Goal: Transaction & Acquisition: Subscribe to service/newsletter

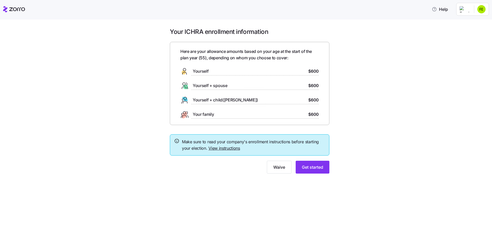
click at [306, 70] on div "Yourself $600" at bounding box center [249, 71] width 138 height 8
click at [309, 167] on span "Get started" at bounding box center [312, 167] width 21 height 6
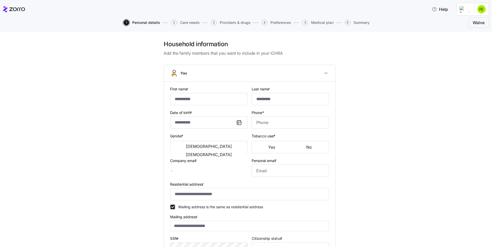
type input "*******"
type input "*********"
type input "[EMAIL_ADDRESS][DOMAIN_NAME]"
type input "**********"
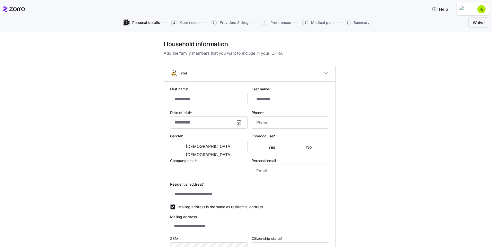
checkbox input "true"
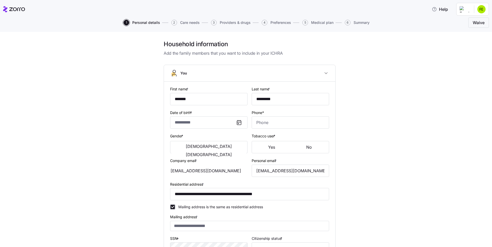
type input "**********"
type input "[PHONE_NUMBER]"
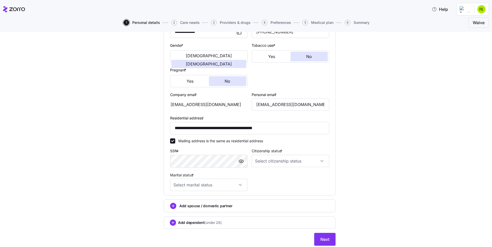
scroll to position [108, 0]
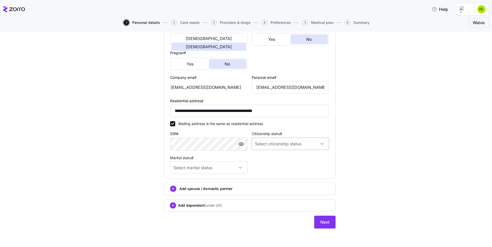
click at [268, 141] on input "Citizenship status *" at bounding box center [290, 144] width 77 height 12
click at [269, 160] on span "[DEMOGRAPHIC_DATA] citizen" at bounding box center [282, 160] width 52 height 6
type input "[DEMOGRAPHIC_DATA] citizen"
click at [236, 169] on input "Marital status *" at bounding box center [208, 168] width 77 height 12
click at [200, 184] on div "Single" at bounding box center [206, 183] width 73 height 11
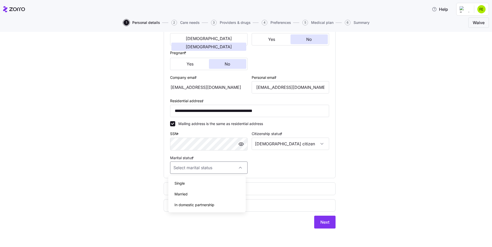
type input "Single"
click at [325, 224] on span "Next" at bounding box center [324, 222] width 9 height 6
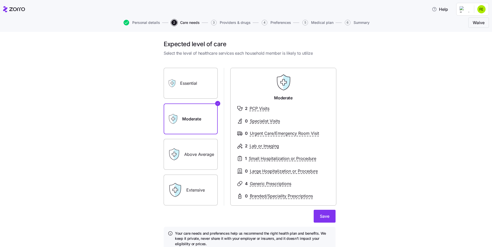
click at [180, 156] on div "Above Average" at bounding box center [191, 154] width 54 height 31
click at [202, 148] on label "Above Average" at bounding box center [191, 154] width 54 height 31
click at [0, 0] on input "Above Average" at bounding box center [0, 0] width 0 height 0
click at [192, 124] on label "Moderate" at bounding box center [191, 119] width 54 height 31
click at [0, 0] on input "Moderate" at bounding box center [0, 0] width 0 height 0
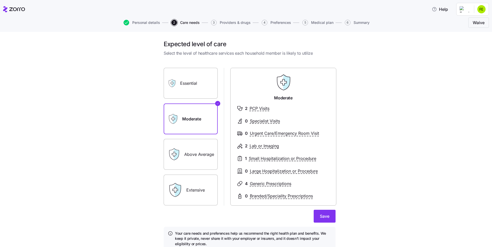
click at [193, 156] on label "Above Average" at bounding box center [191, 154] width 54 height 31
click at [0, 0] on input "Above Average" at bounding box center [0, 0] width 0 height 0
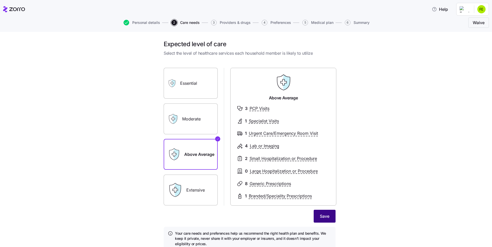
click at [324, 215] on span "Save" at bounding box center [325, 216] width 10 height 6
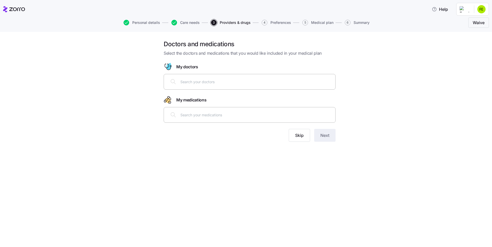
click at [214, 82] on input "text" at bounding box center [256, 82] width 152 height 6
click at [174, 25] on icon "button" at bounding box center [174, 23] width 6 height 6
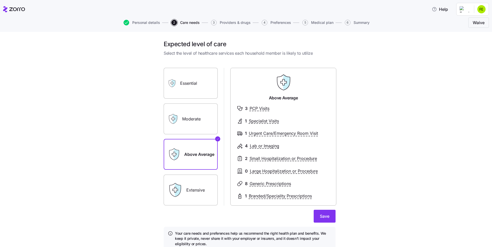
click at [186, 90] on label "Essential" at bounding box center [191, 83] width 54 height 31
click at [0, 0] on input "Essential" at bounding box center [0, 0] width 0 height 0
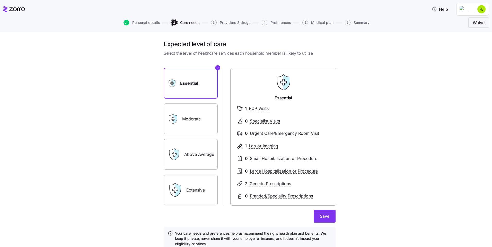
click at [184, 126] on label "Moderate" at bounding box center [191, 119] width 54 height 31
click at [0, 0] on input "Moderate" at bounding box center [0, 0] width 0 height 0
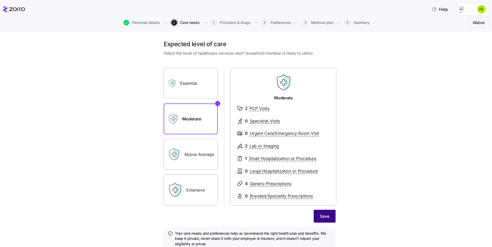
click at [321, 217] on span "Save" at bounding box center [325, 216] width 10 height 6
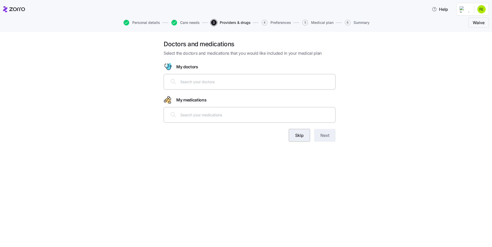
click at [298, 135] on span "Skip" at bounding box center [299, 135] width 8 height 6
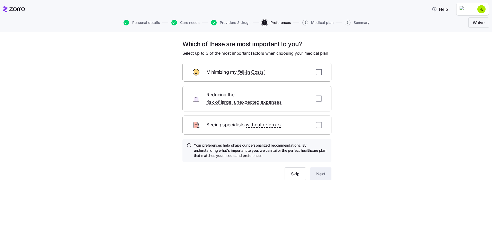
click at [319, 74] on input "checkbox" at bounding box center [319, 72] width 6 height 6
checkbox input "true"
click at [318, 96] on input "checkbox" at bounding box center [319, 99] width 6 height 6
checkbox input "true"
click at [319, 122] on input "checkbox" at bounding box center [319, 125] width 6 height 6
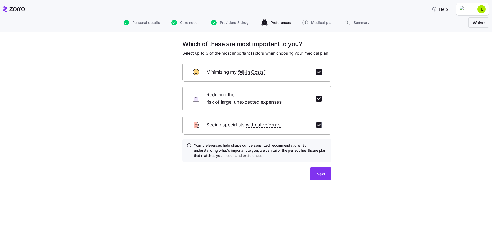
checkbox input "true"
click at [322, 171] on span "Next" at bounding box center [320, 174] width 9 height 6
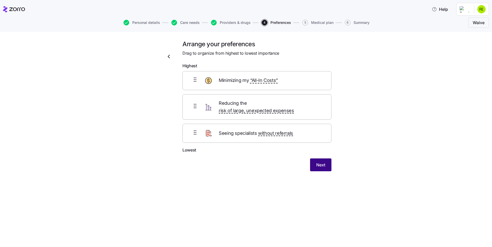
click at [323, 162] on span "Next" at bounding box center [320, 165] width 9 height 6
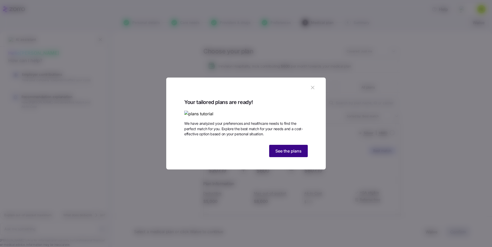
click at [285, 154] on span "See the plans" at bounding box center [288, 151] width 26 height 6
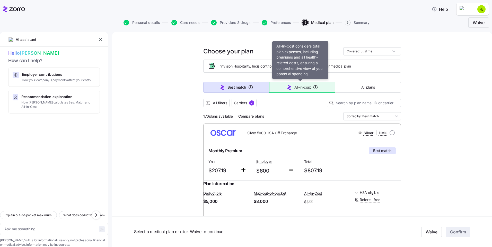
click at [299, 86] on span "All-in-cost" at bounding box center [302, 87] width 16 height 5
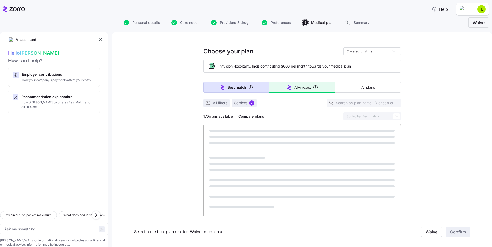
type textarea "x"
type input "Sorted by: All-in-cost"
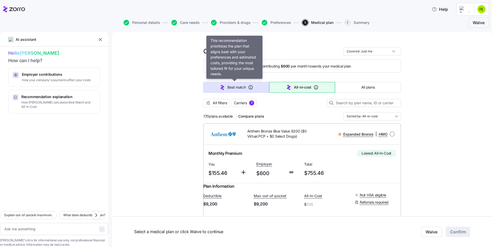
click at [229, 86] on span "Best match" at bounding box center [236, 87] width 18 height 5
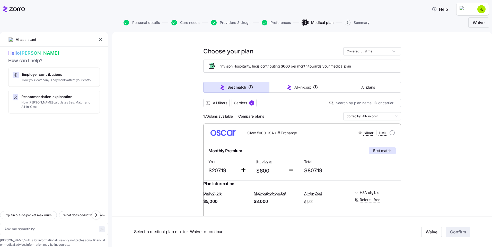
type textarea "x"
type input "Sorted by: Best match"
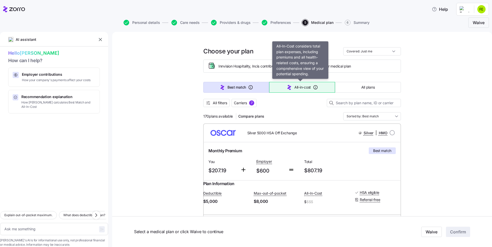
click at [299, 87] on span "All-in-cost" at bounding box center [302, 87] width 16 height 5
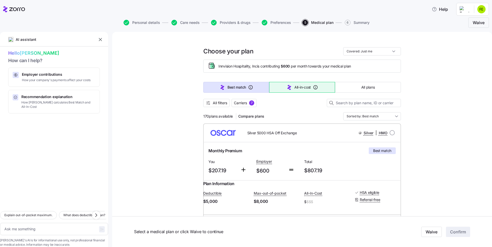
type textarea "x"
type input "Sorted by: All-in-cost"
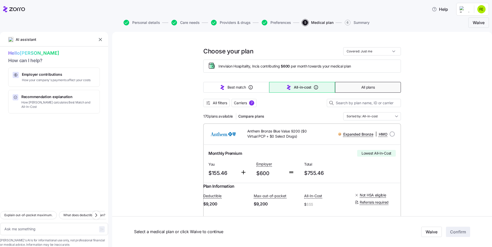
click at [374, 88] on button "All plans" at bounding box center [368, 87] width 66 height 11
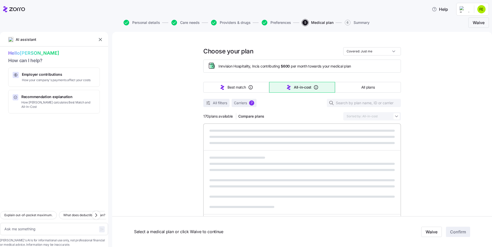
type textarea "x"
type input "Sorted by: Premium"
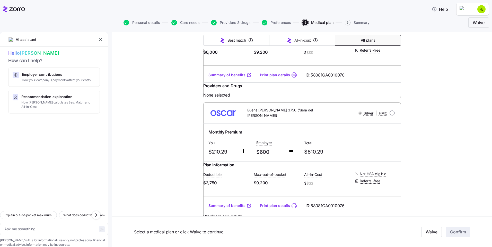
scroll to position [1955, 0]
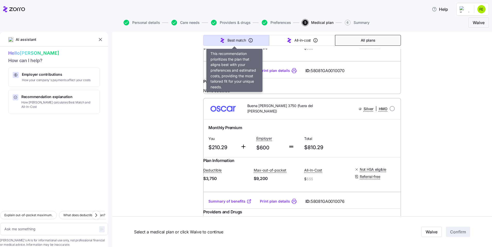
click at [239, 38] on span "Best match" at bounding box center [236, 40] width 18 height 5
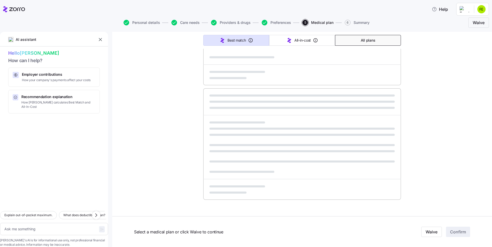
scroll to position [265, 0]
type textarea "x"
type input "Sorted by: Best match"
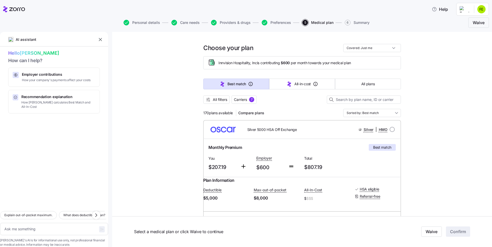
scroll to position [0, 0]
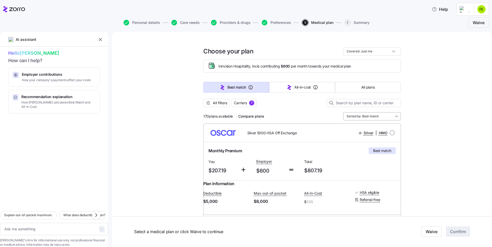
click at [388, 117] on input "Sorted by: Best match" at bounding box center [372, 116] width 58 height 8
click at [366, 156] on div "Deductible" at bounding box center [369, 155] width 53 height 9
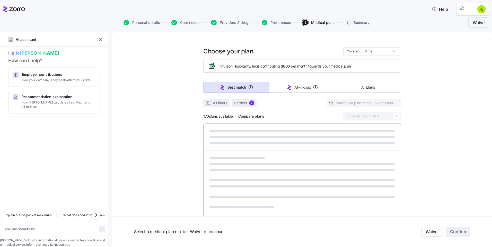
type textarea "x"
type input "Sorted by: Deductible"
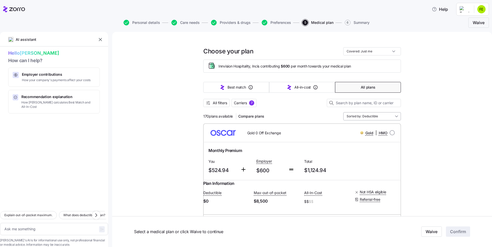
click at [393, 118] on input "Sorted by: Deductible" at bounding box center [372, 116] width 58 height 8
drag, startPoint x: 365, startPoint y: 141, endPoint x: 366, endPoint y: 139, distance: 2.7
click at [366, 139] on div "All-in-cost" at bounding box center [369, 137] width 53 height 9
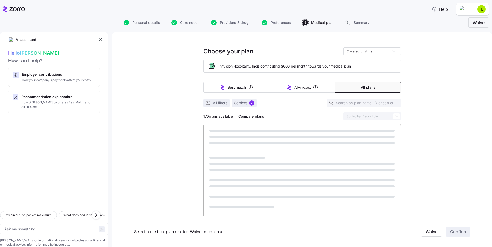
click at [366, 139] on div at bounding box center [302, 137] width 198 height 27
type textarea "x"
type input "Sorted by: All-in-cost"
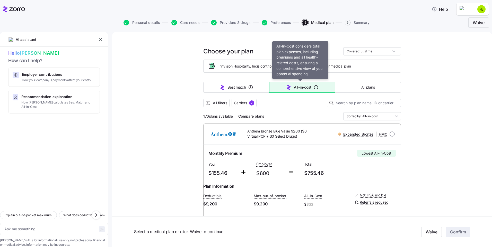
click at [298, 91] on button "All-in-cost" at bounding box center [302, 87] width 66 height 11
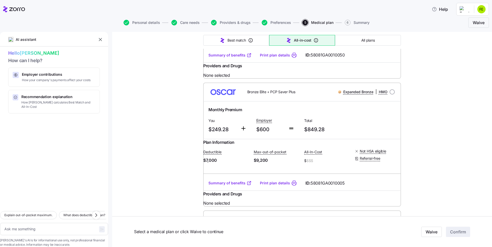
scroll to position [591, 0]
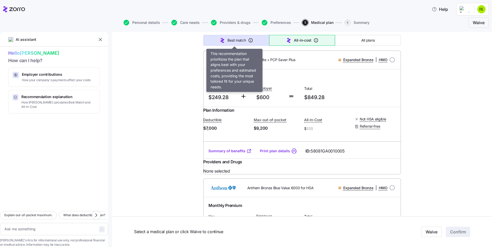
click at [220, 41] on icon "button" at bounding box center [222, 40] width 4 height 5
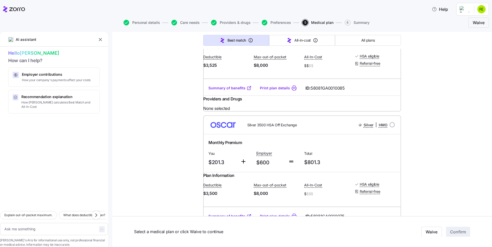
type textarea "x"
type input "Sorted by: Best match"
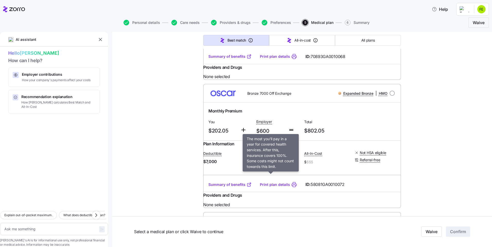
scroll to position [3163, 0]
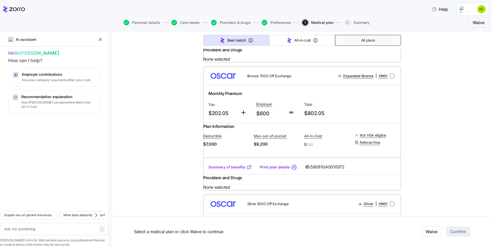
click at [363, 38] on button "All plans" at bounding box center [368, 40] width 66 height 11
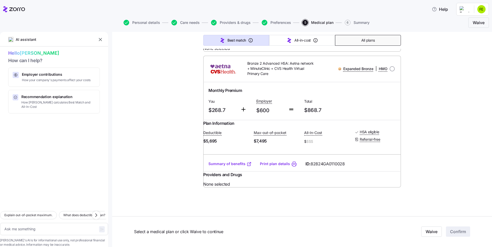
scroll to position [265, 0]
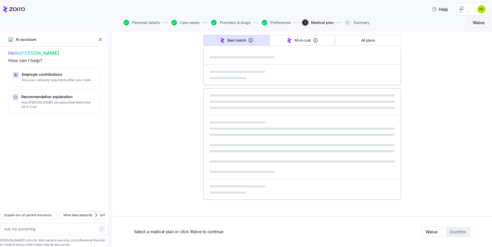
type textarea "x"
type input "Sorted by: Premium"
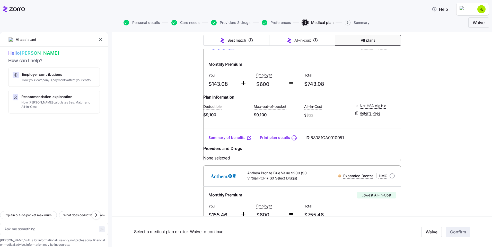
scroll to position [0, 0]
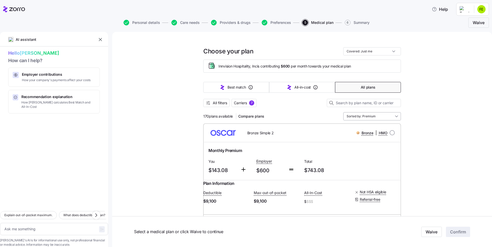
click at [388, 116] on input "Sorted by: Premium" at bounding box center [372, 116] width 58 height 8
click at [353, 130] on div "Best match" at bounding box center [369, 129] width 53 height 9
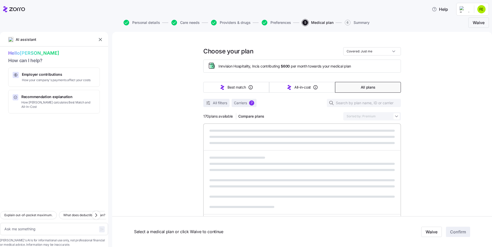
type textarea "x"
type input "Sorted by: Best match"
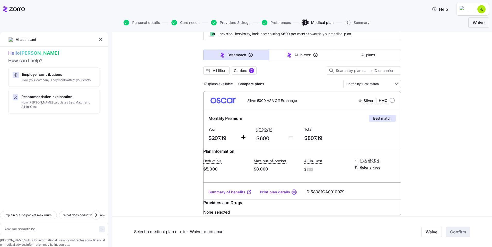
scroll to position [26, 0]
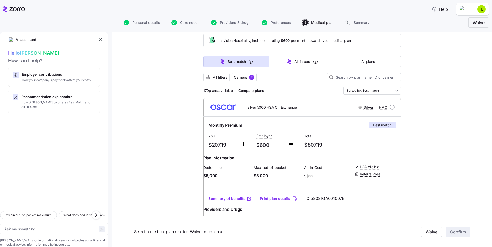
click at [232, 202] on link "Summary of benefits" at bounding box center [229, 198] width 43 height 5
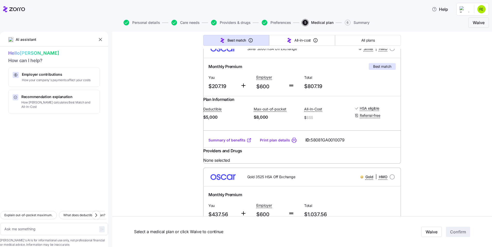
scroll to position [0, 0]
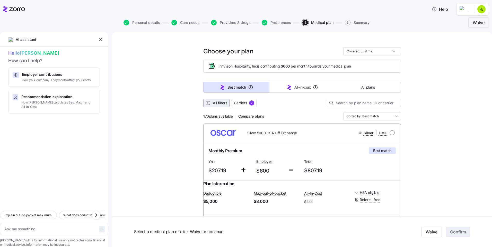
click at [218, 104] on span "All filters" at bounding box center [220, 103] width 14 height 5
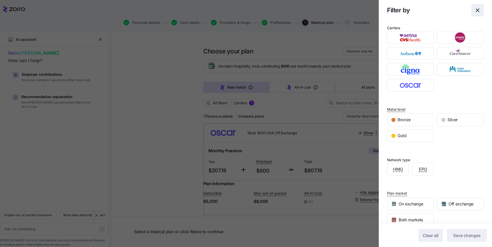
click at [474, 12] on icon "button" at bounding box center [477, 10] width 6 height 6
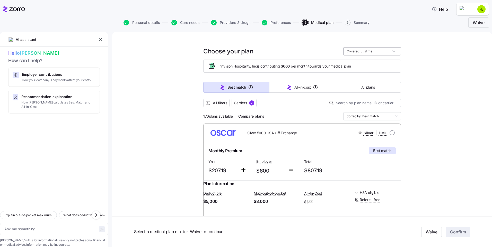
click at [381, 52] on input "Covered: Just me" at bounding box center [372, 51] width 58 height 8
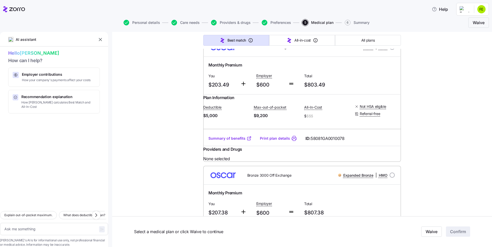
scroll to position [3325, 0]
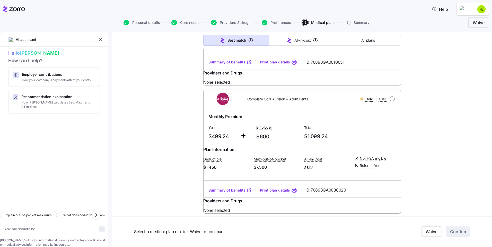
type textarea "x"
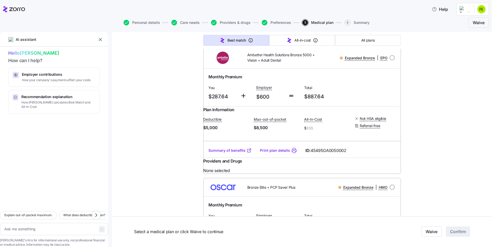
scroll to position [4482, 0]
